Goal: Information Seeking & Learning: Learn about a topic

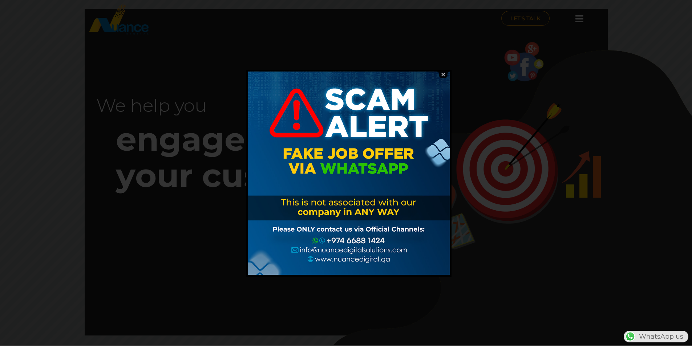
click at [442, 73] on img at bounding box center [443, 74] width 14 height 7
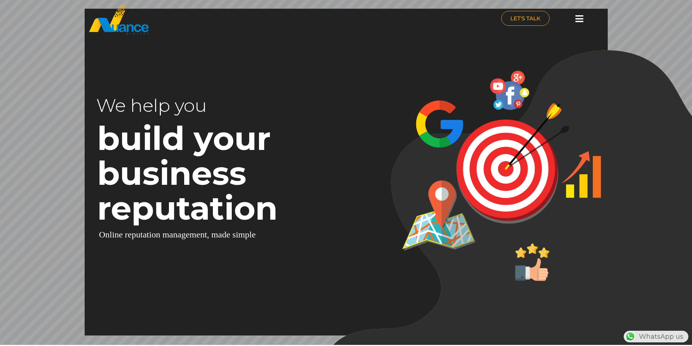
click at [581, 20] on icon at bounding box center [579, 18] width 8 height 9
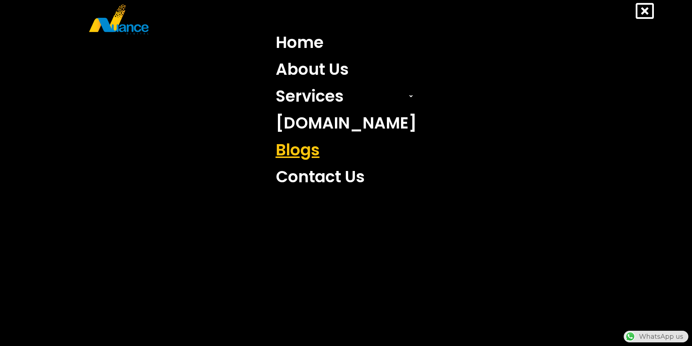
click at [309, 152] on link "Blogs" at bounding box center [346, 150] width 152 height 27
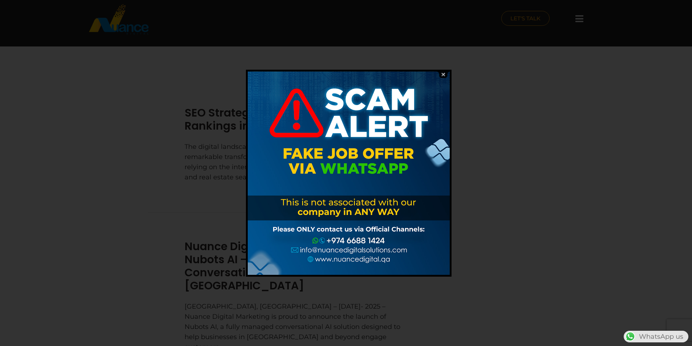
click at [446, 76] on img at bounding box center [443, 74] width 14 height 7
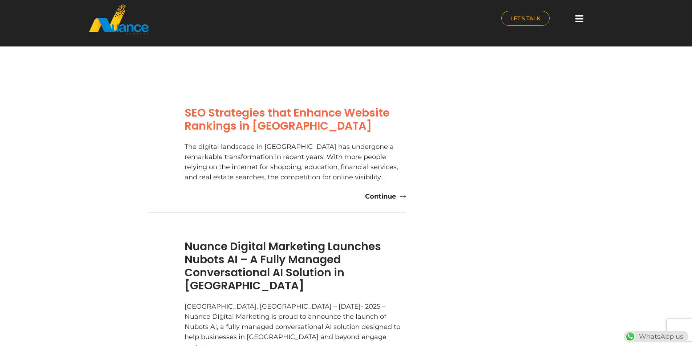
click at [316, 110] on link "SEO Strategies that Enhance Website Rankings in [GEOGRAPHIC_DATA]" at bounding box center [287, 119] width 205 height 29
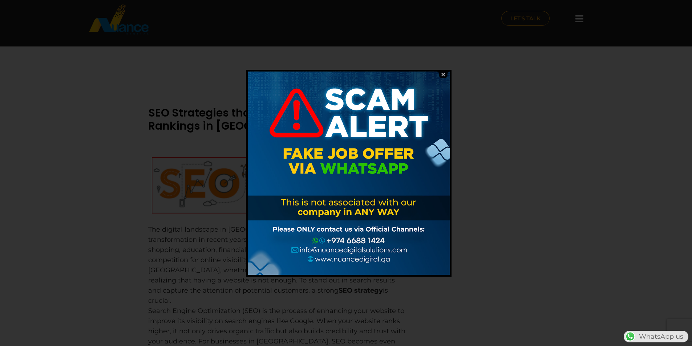
click at [443, 75] on img at bounding box center [443, 74] width 14 height 7
